Goal: Task Accomplishment & Management: Manage account settings

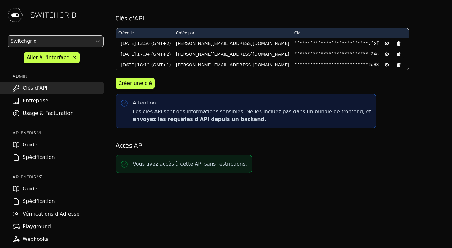
click at [17, 109] on icon at bounding box center [17, 113] width 8 height 8
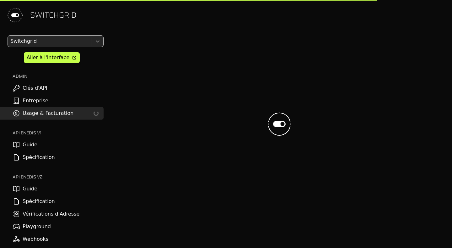
click at [26, 103] on link "Entreprise" at bounding box center [52, 100] width 104 height 13
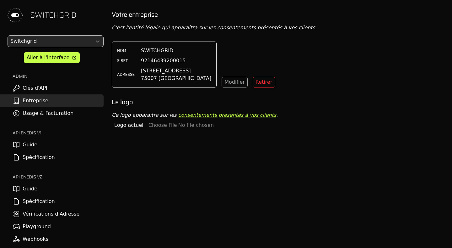
click at [157, 124] on input "file" at bounding box center [203, 125] width 109 height 8
click at [403, 70] on div "NOM SWITCHGRID SIRET 92146439200015 ADRESSE [STREET_ADDRESS] Modifier Retirer" at bounding box center [279, 64] width 335 height 46
click at [214, 114] on link "consentements présentés à vos clients" at bounding box center [227, 115] width 98 height 6
click at [143, 121] on div "Logo actuel" at bounding box center [279, 125] width 335 height 13
click at [129, 124] on span "Logo actuel" at bounding box center [128, 125] width 29 height 8
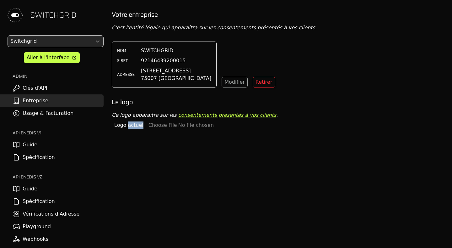
click at [129, 124] on span "Logo actuel" at bounding box center [128, 125] width 29 height 8
click at [192, 135] on div "Votre entreprise C'est l'entité légale qui apparaîtra sur les consentements pré…" at bounding box center [280, 134] width 346 height 248
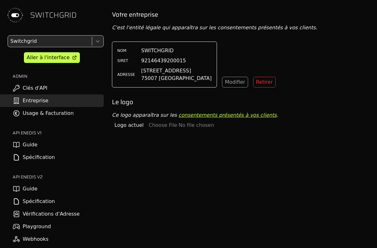
click at [156, 125] on input "file" at bounding box center [203, 125] width 109 height 8
type input "**********"
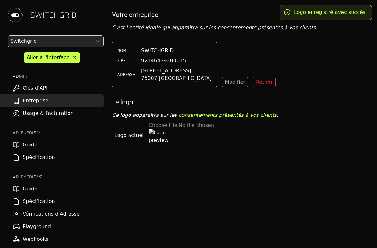
click at [182, 168] on div "Votre entreprise C'est l'entité légale qui apparaîtra sur les consentements pré…" at bounding box center [242, 134] width 270 height 248
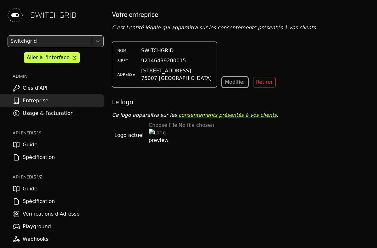
click at [225, 84] on div "Modifier" at bounding box center [235, 82] width 20 height 8
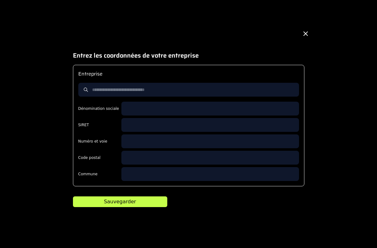
click at [307, 33] on icon at bounding box center [306, 34] width 8 height 8
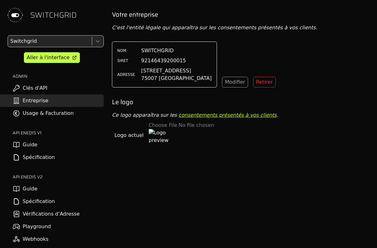
click at [229, 166] on div "Votre entreprise C'est l'entité légale qui apparaîtra sur les consentements pré…" at bounding box center [242, 134] width 270 height 248
